Goal: Navigation & Orientation: Find specific page/section

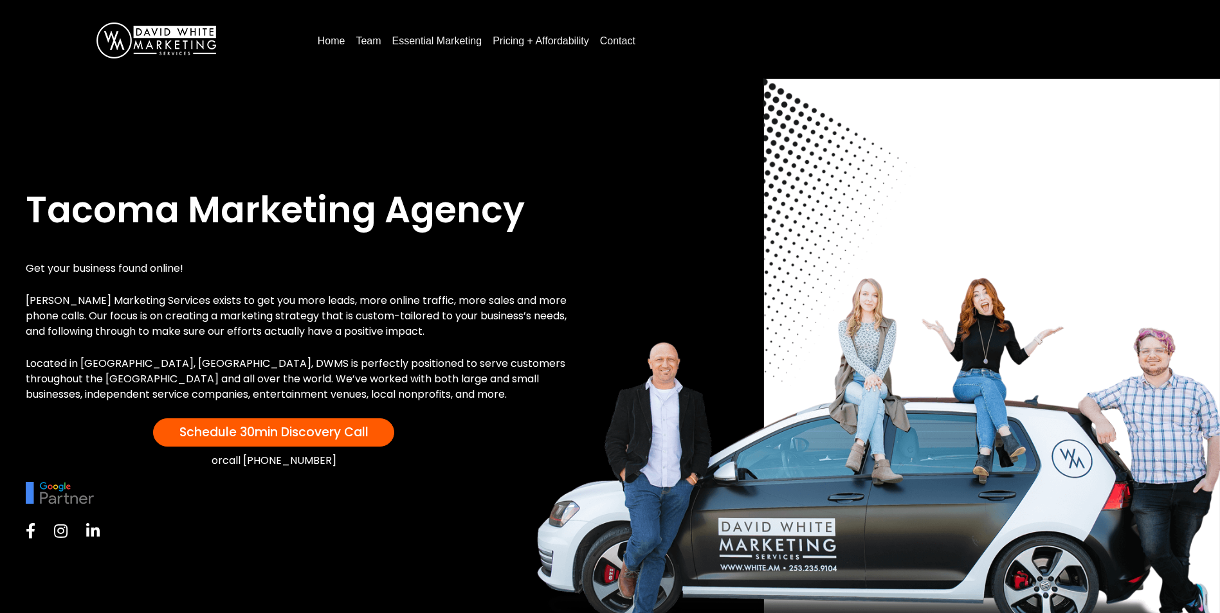
click at [431, 42] on link "Essential Marketing" at bounding box center [437, 41] width 100 height 21
